Goal: Task Accomplishment & Management: Use online tool/utility

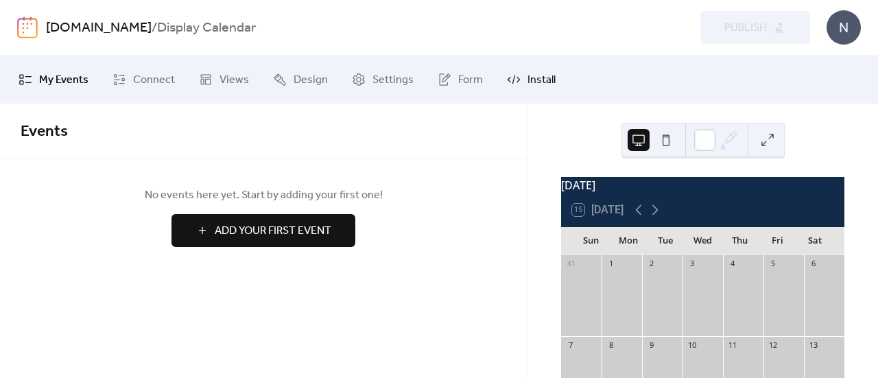
click at [529, 75] on span "Install" at bounding box center [542, 80] width 28 height 16
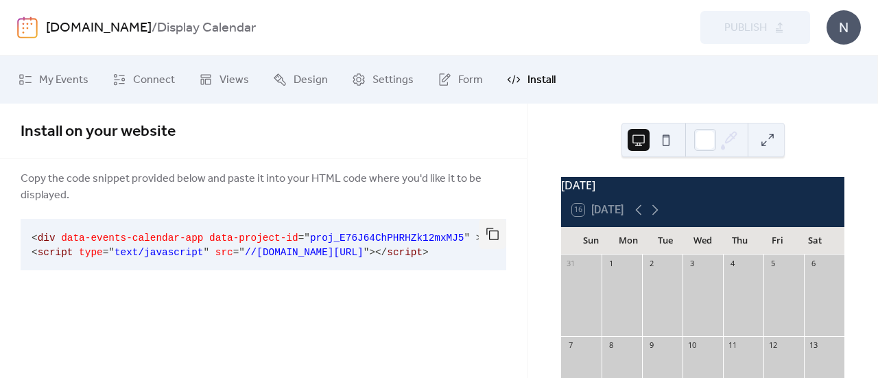
click at [345, 249] on span "//[DOMAIN_NAME][URL]" at bounding box center [304, 252] width 119 height 11
click at [56, 68] on link "My Events" at bounding box center [53, 79] width 91 height 37
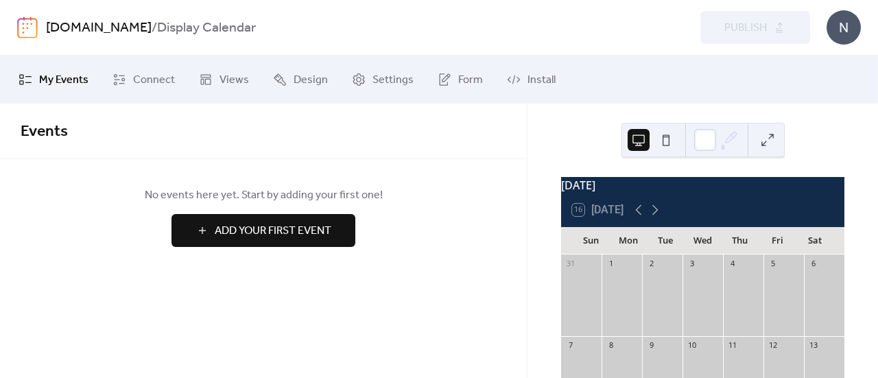
click at [55, 33] on link "[DOMAIN_NAME]" at bounding box center [99, 28] width 106 height 26
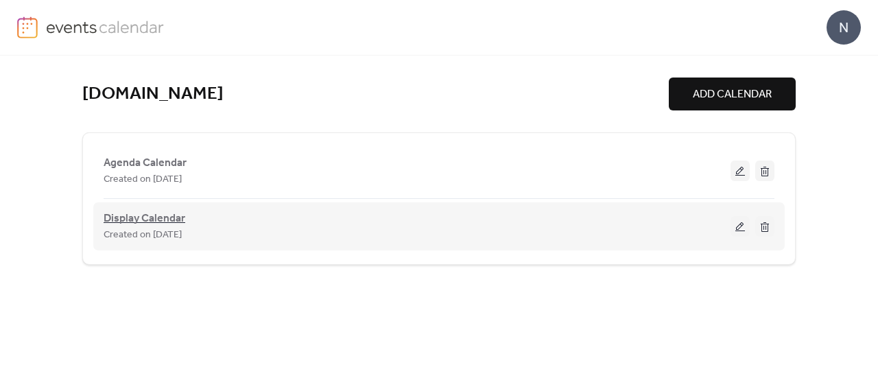
click at [128, 223] on span "Display Calendar" at bounding box center [145, 219] width 82 height 16
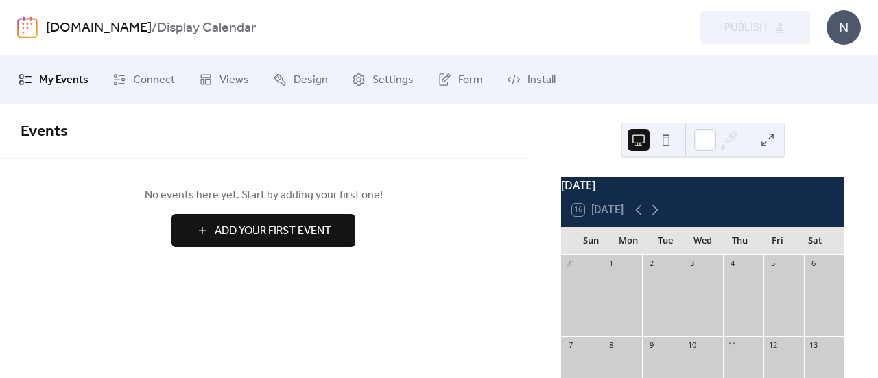
click at [36, 30] on img at bounding box center [27, 27] width 21 height 22
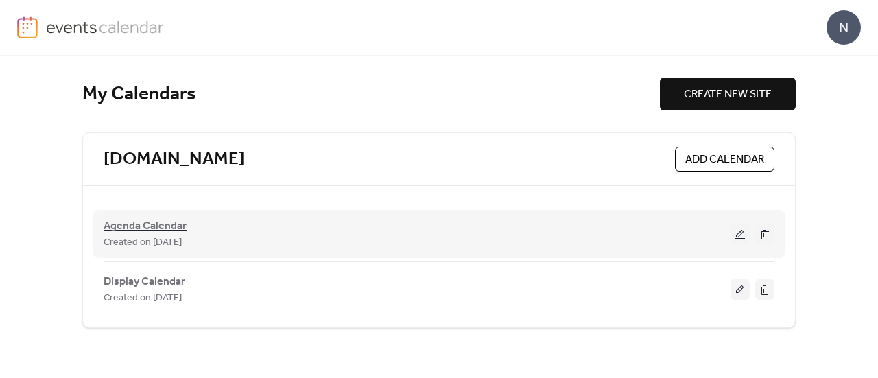
click at [126, 227] on span "Agenda Calendar" at bounding box center [145, 226] width 83 height 16
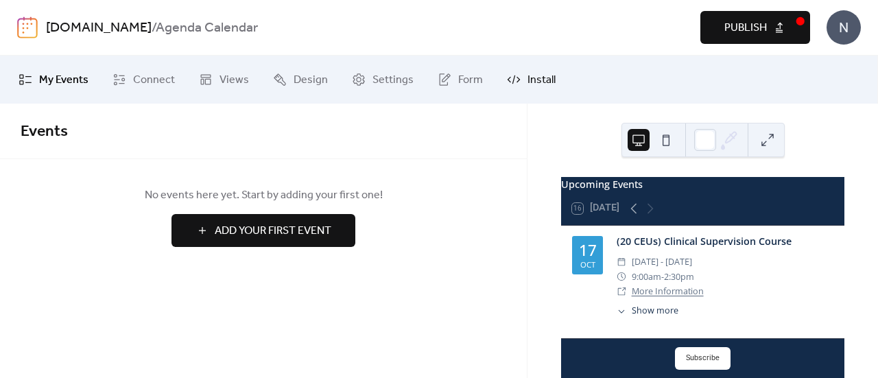
click at [517, 82] on link "Install" at bounding box center [531, 79] width 69 height 37
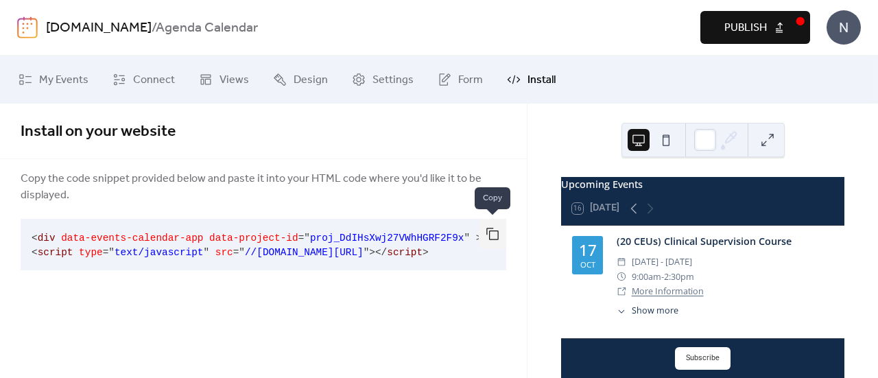
click at [500, 231] on button "button" at bounding box center [492, 234] width 27 height 30
